Goal: Contribute content

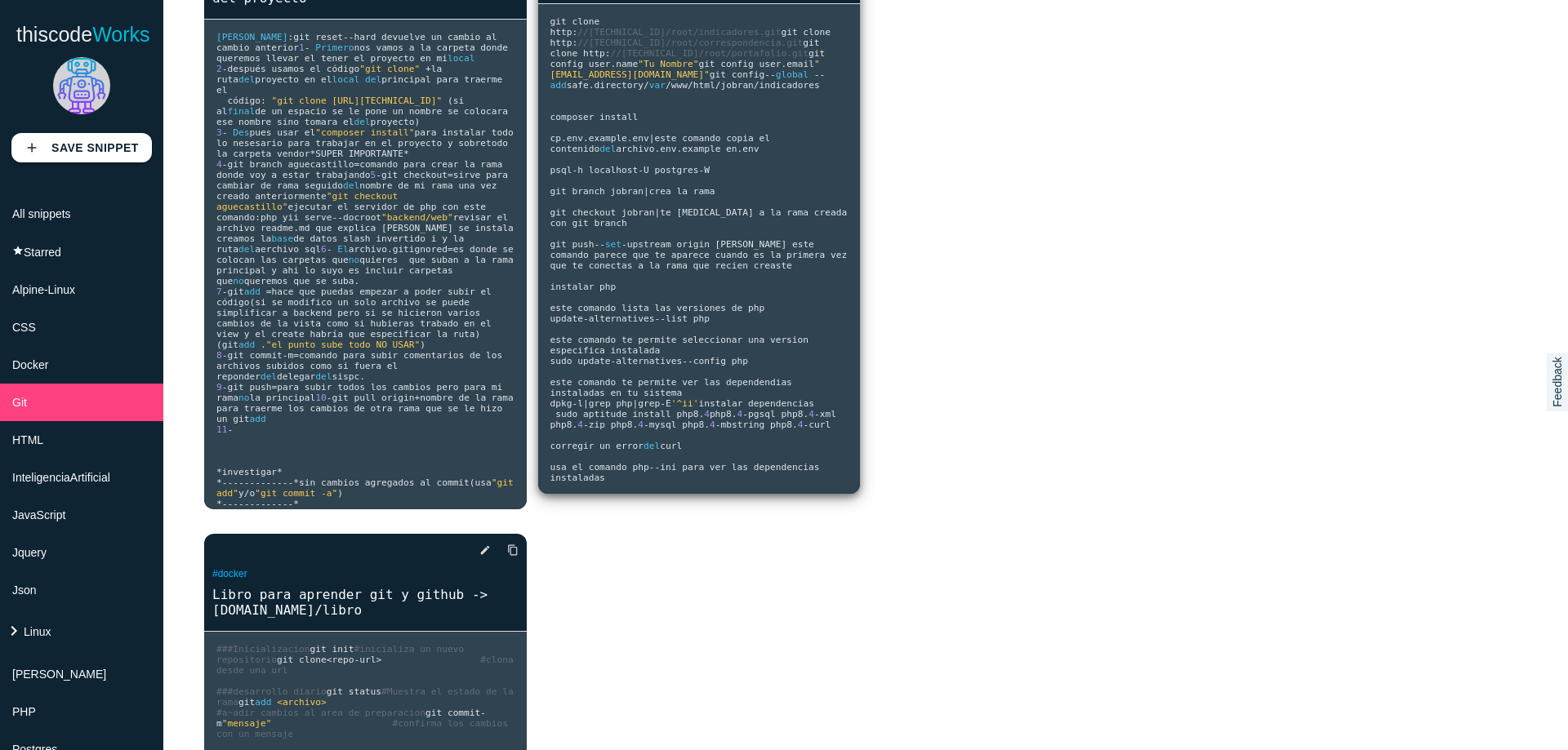
scroll to position [196, 0]
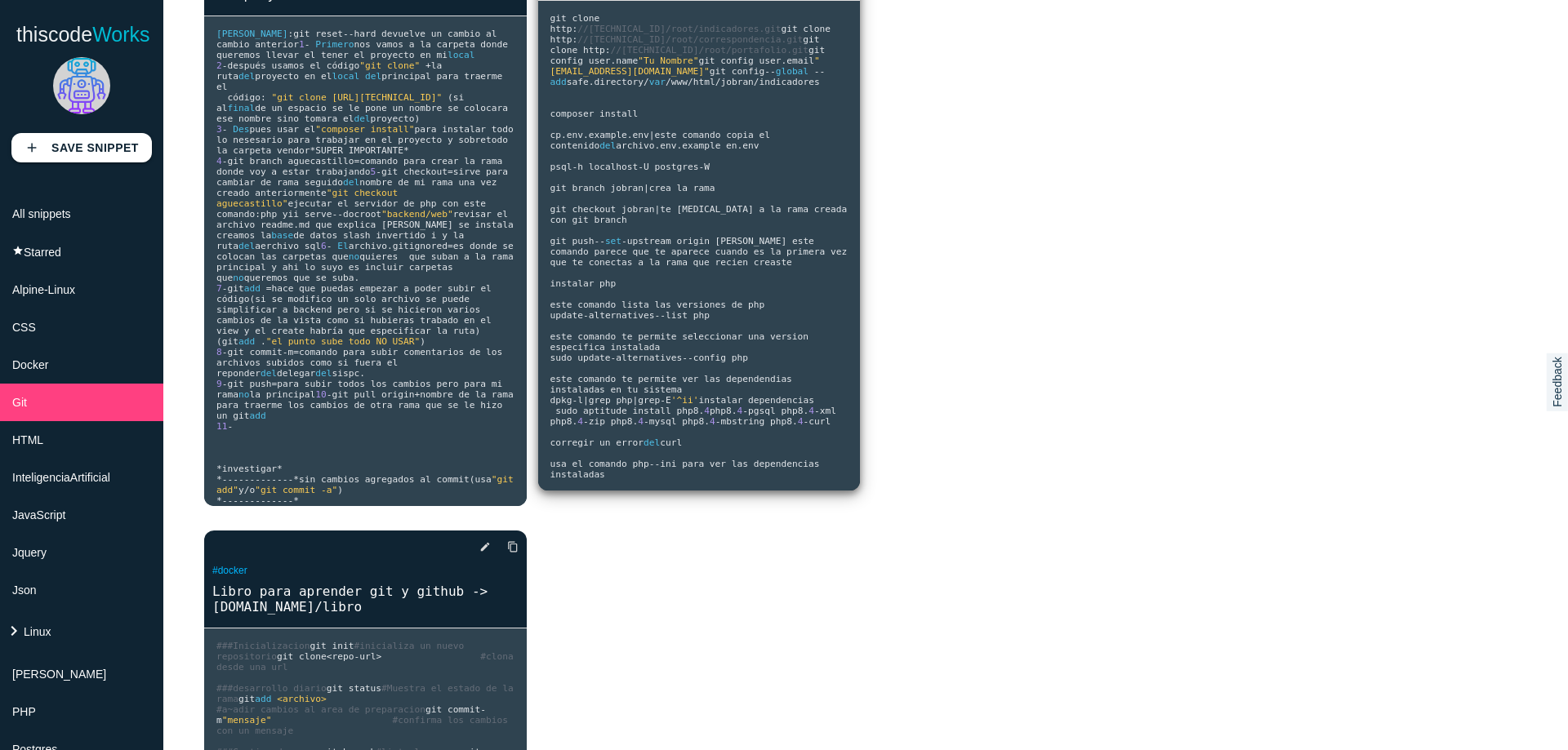
click at [702, 320] on span "upstream origin jobran este comando parece que te aparece cuando es la primera …" at bounding box center [701, 278] width 302 height 84
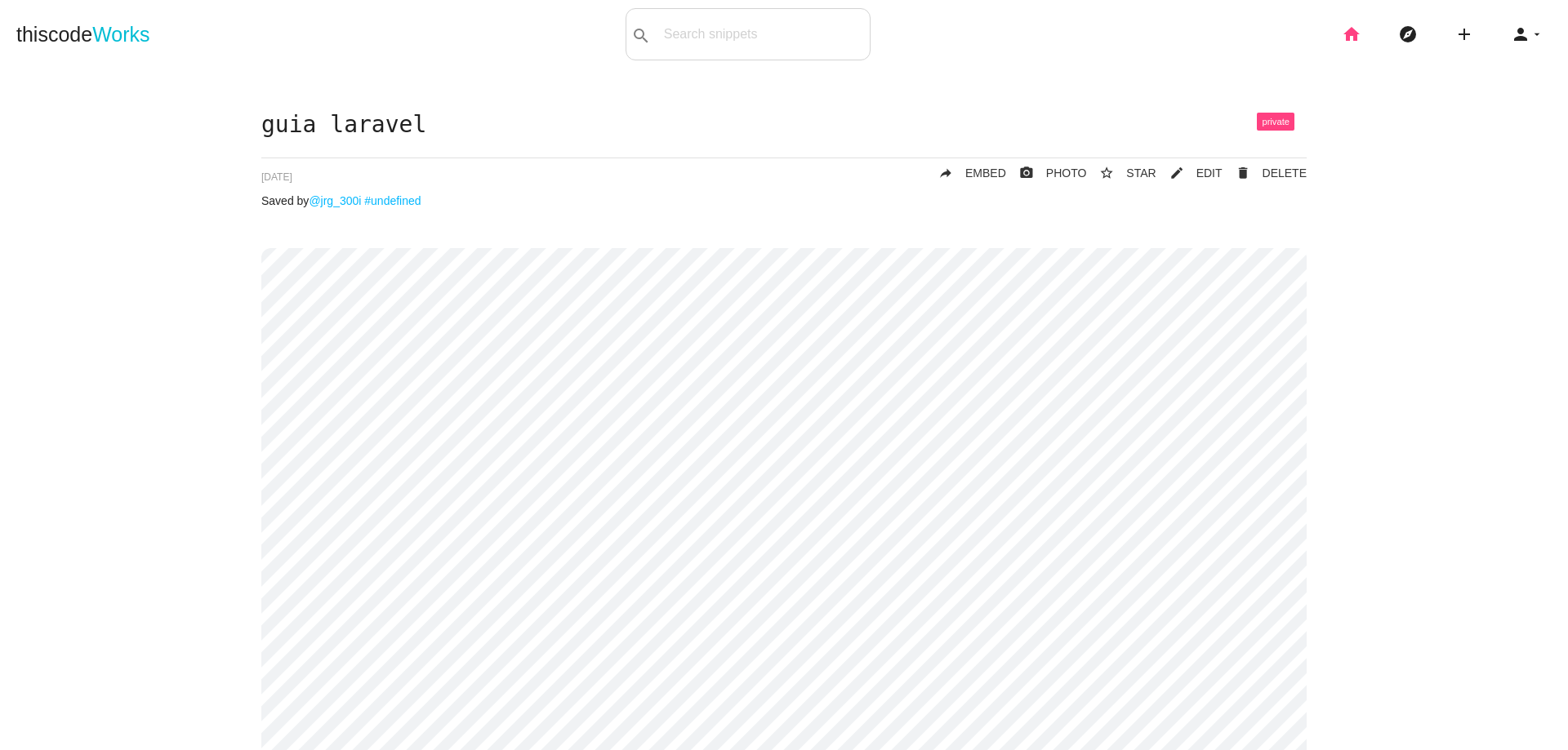
click at [1342, 31] on icon "home" at bounding box center [1351, 34] width 19 height 52
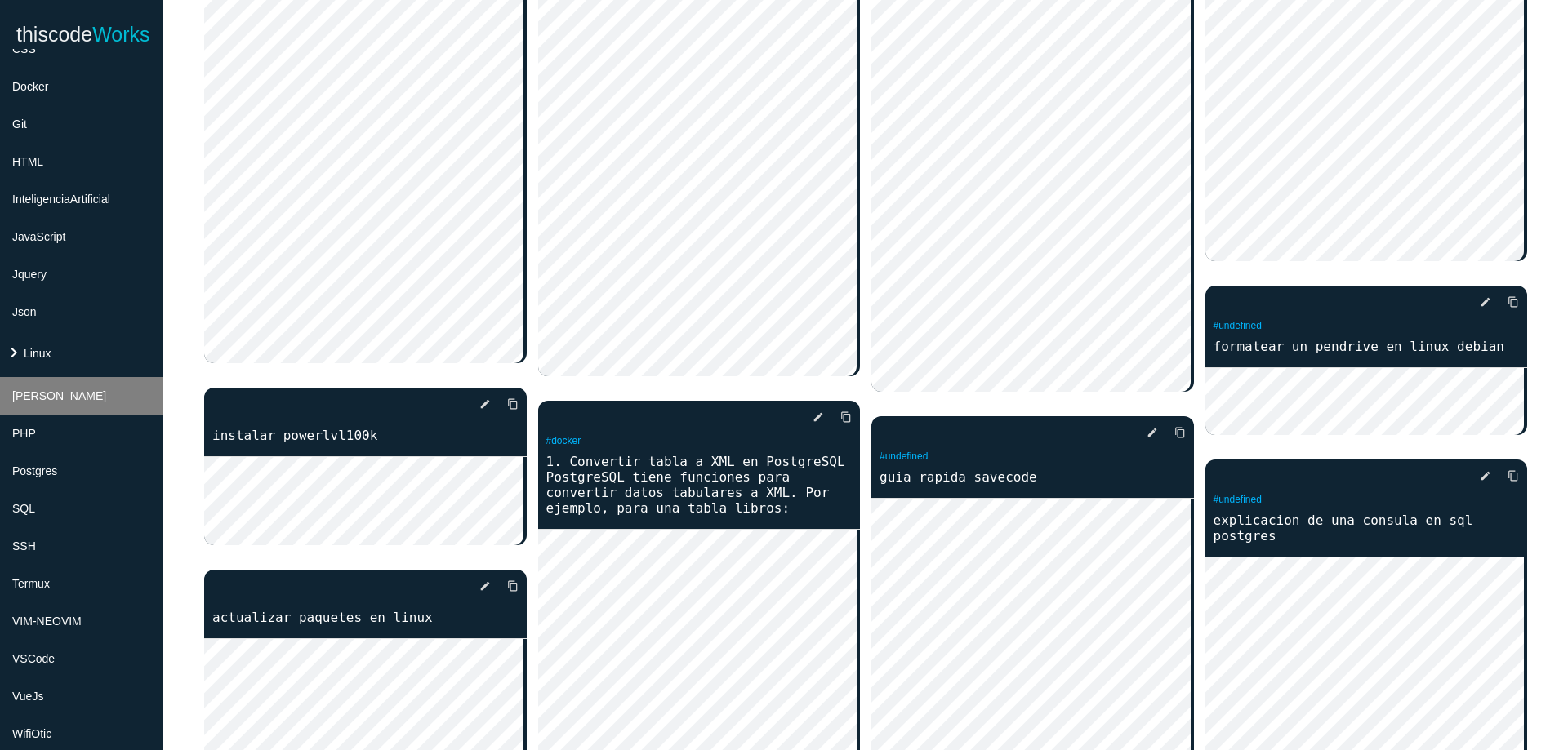
scroll to position [294, 0]
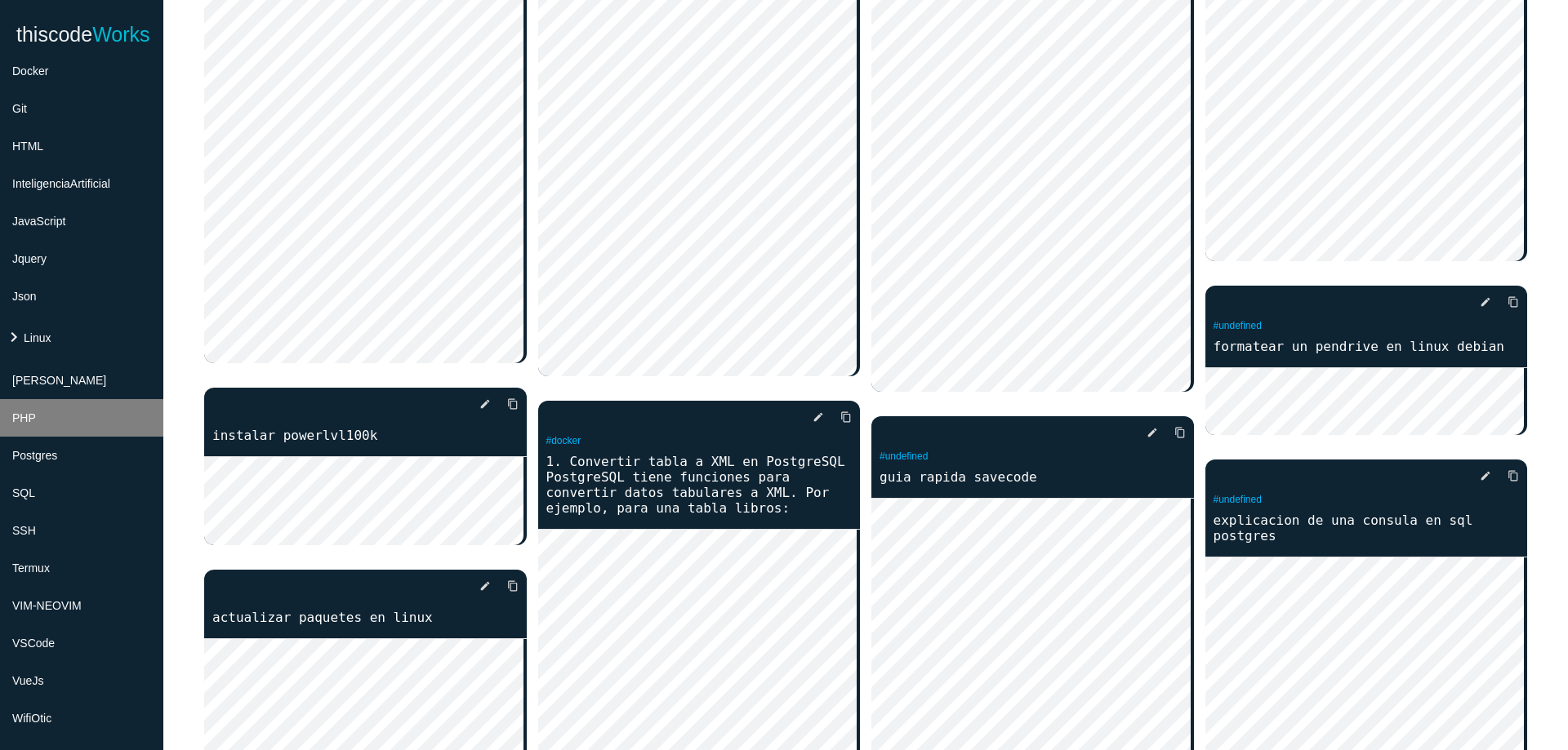
click at [61, 436] on li "PHP" at bounding box center [82, 418] width 164 height 38
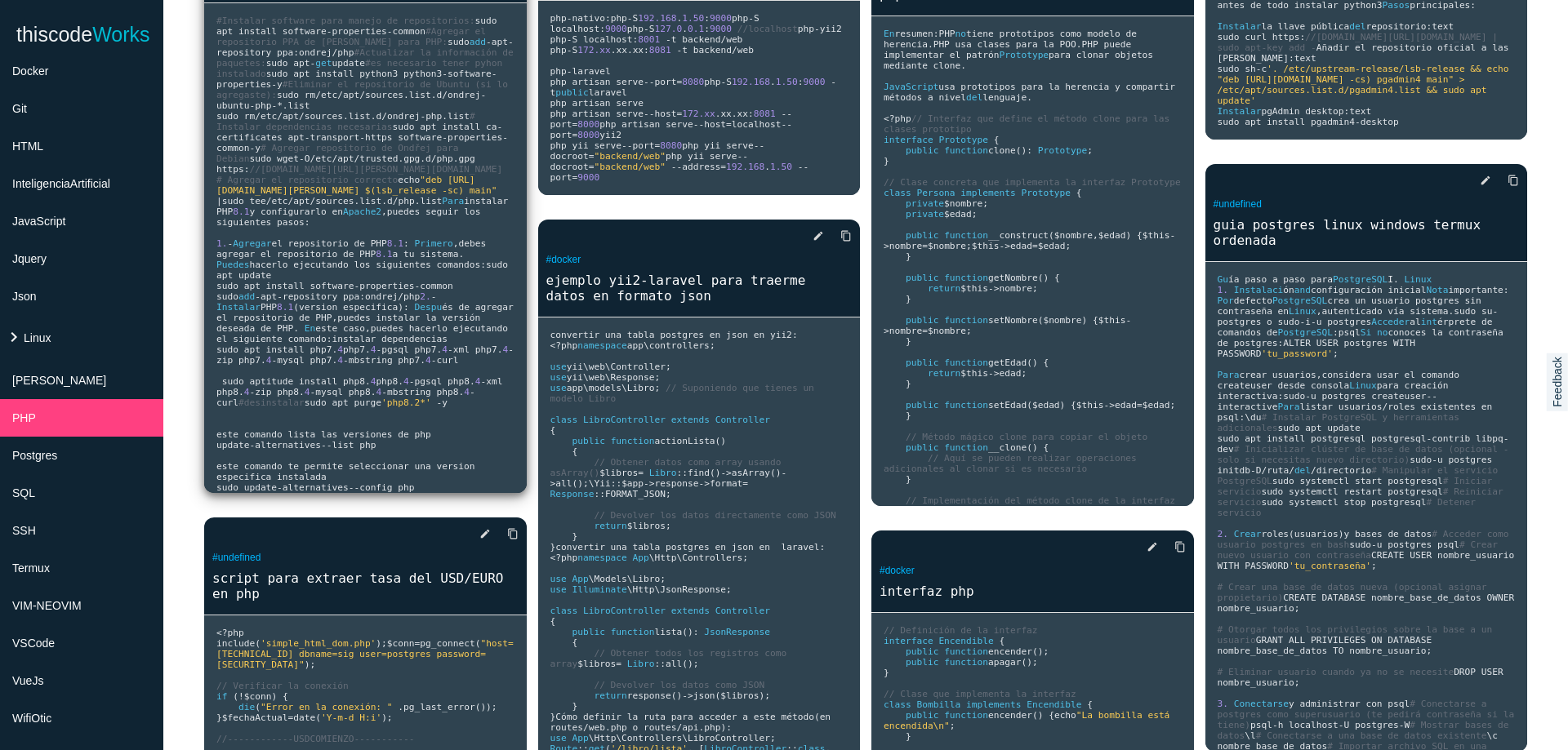
scroll to position [98, 0]
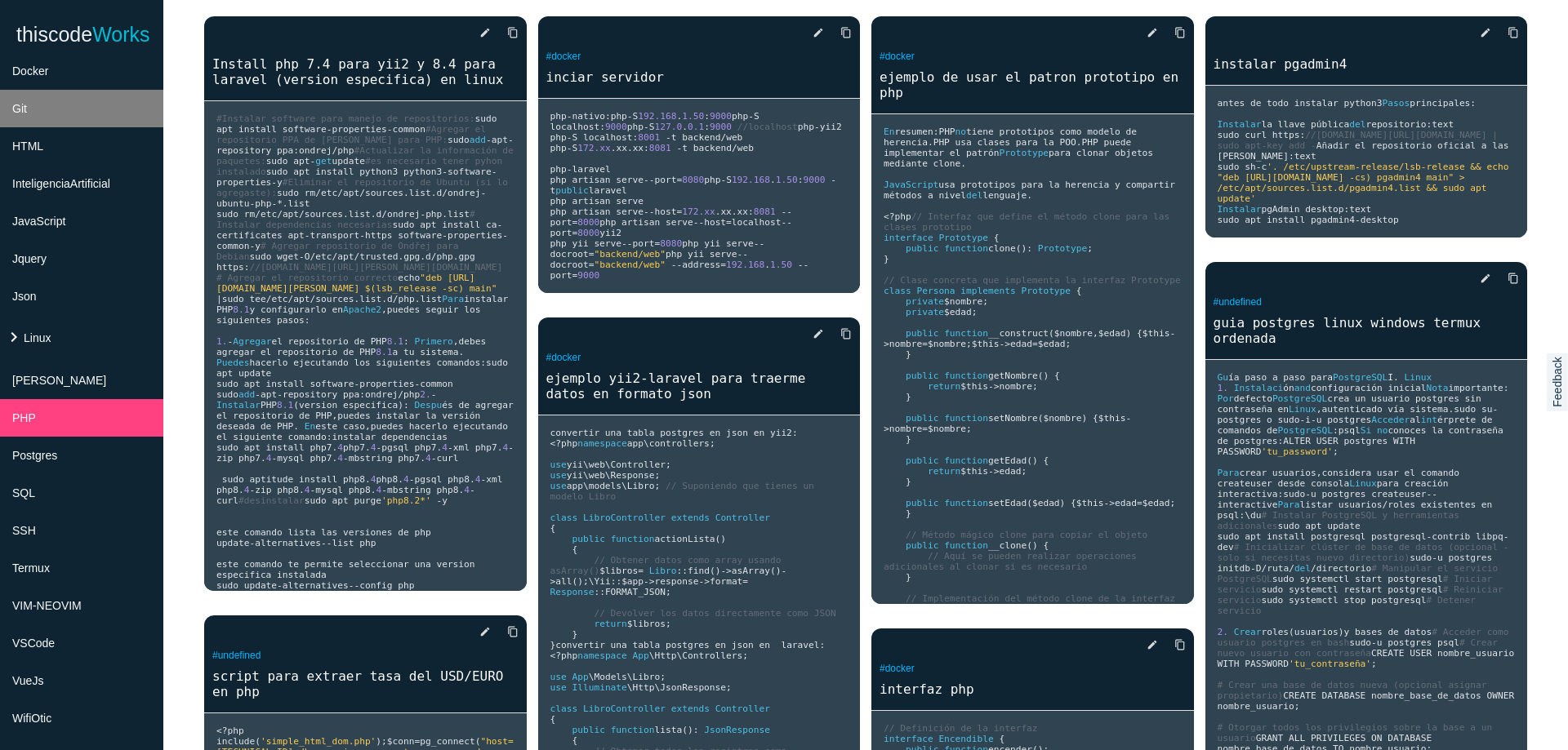
click at [77, 105] on li "Git" at bounding box center [82, 108] width 164 height 38
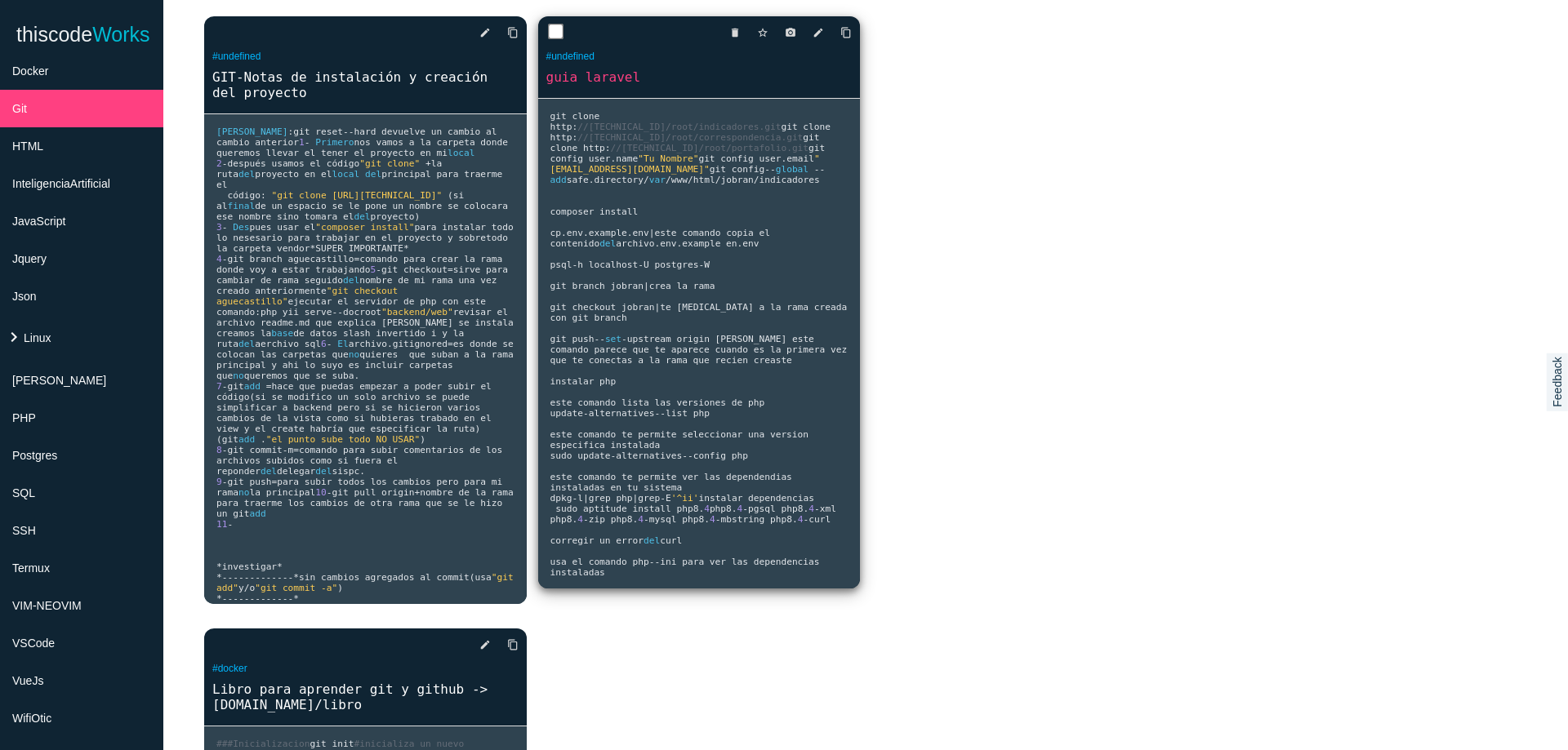
click at [704, 270] on span "-" at bounding box center [701, 265] width 6 height 11
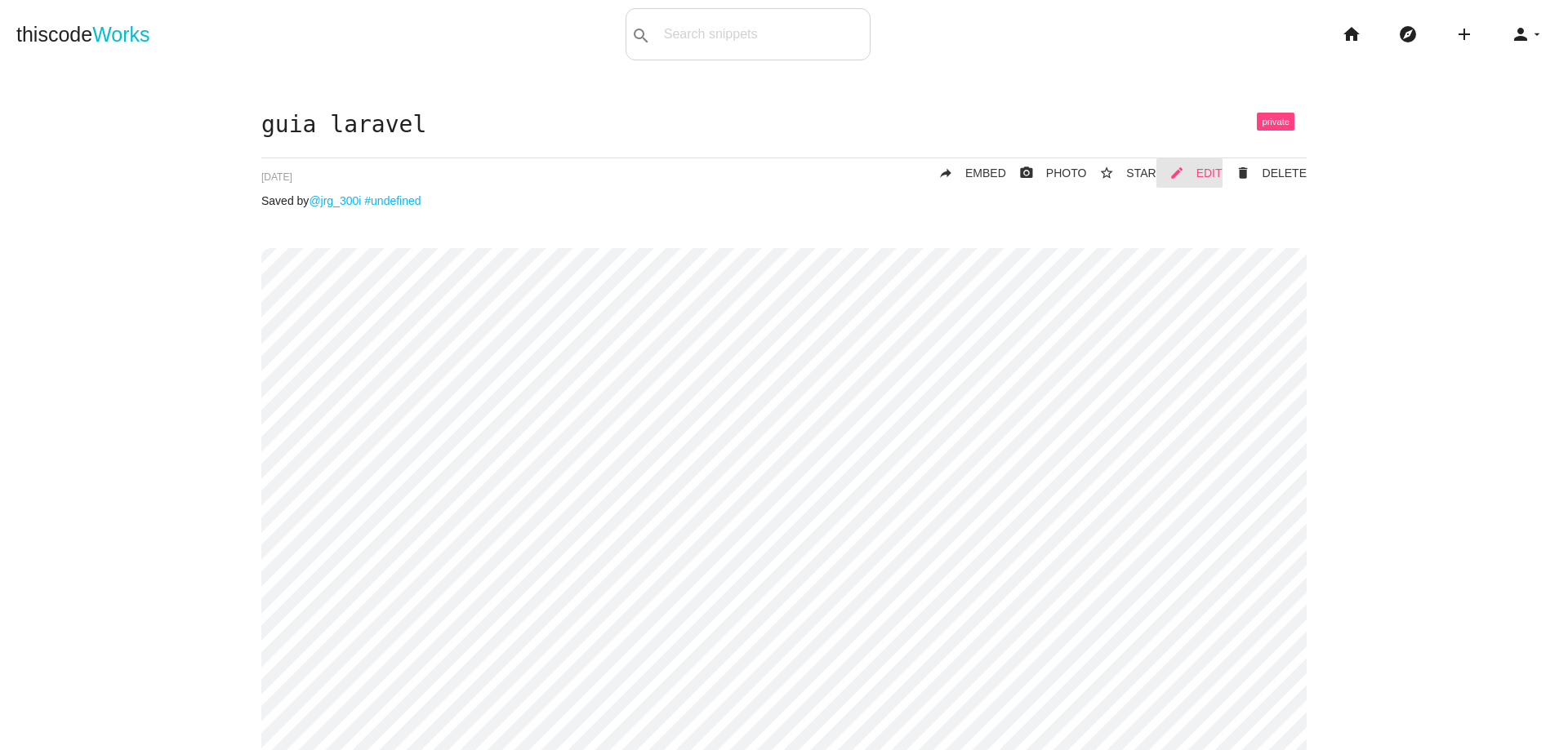
click at [1205, 173] on span "EDIT" at bounding box center [1209, 173] width 26 height 13
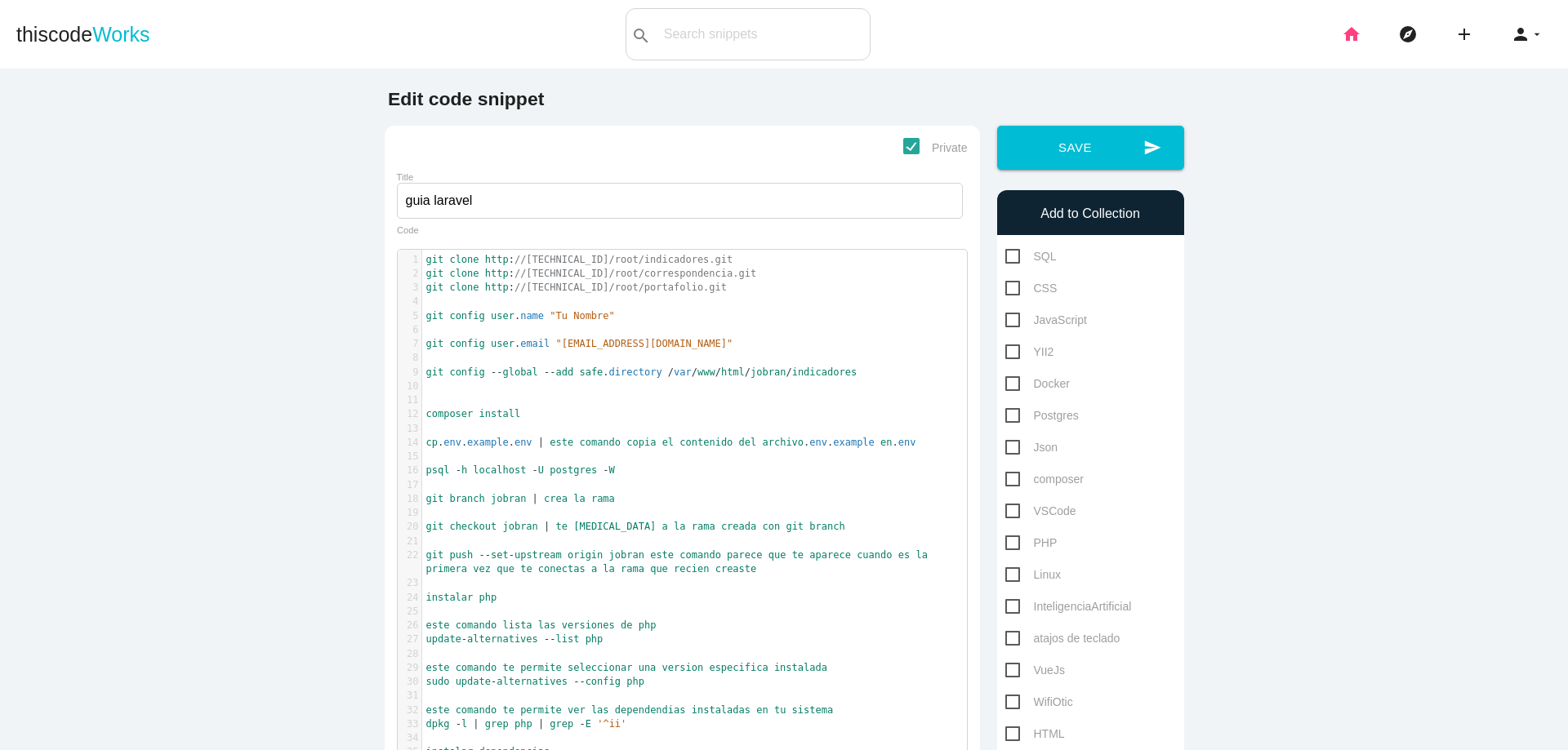
click at [1347, 38] on icon "home" at bounding box center [1351, 34] width 19 height 52
